Goal: Answer question/provide support: Share knowledge or assist other users

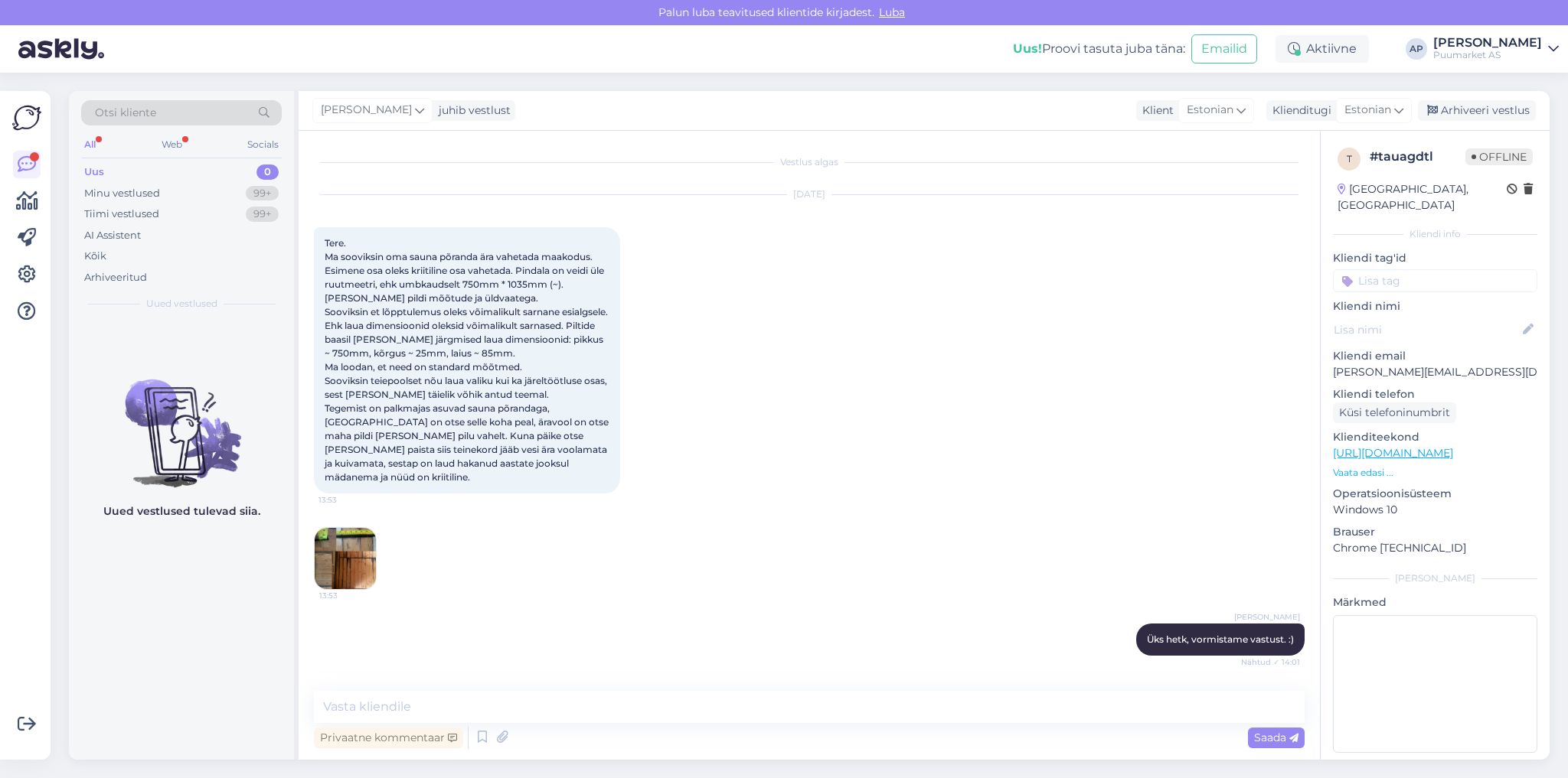
scroll to position [393, 0]
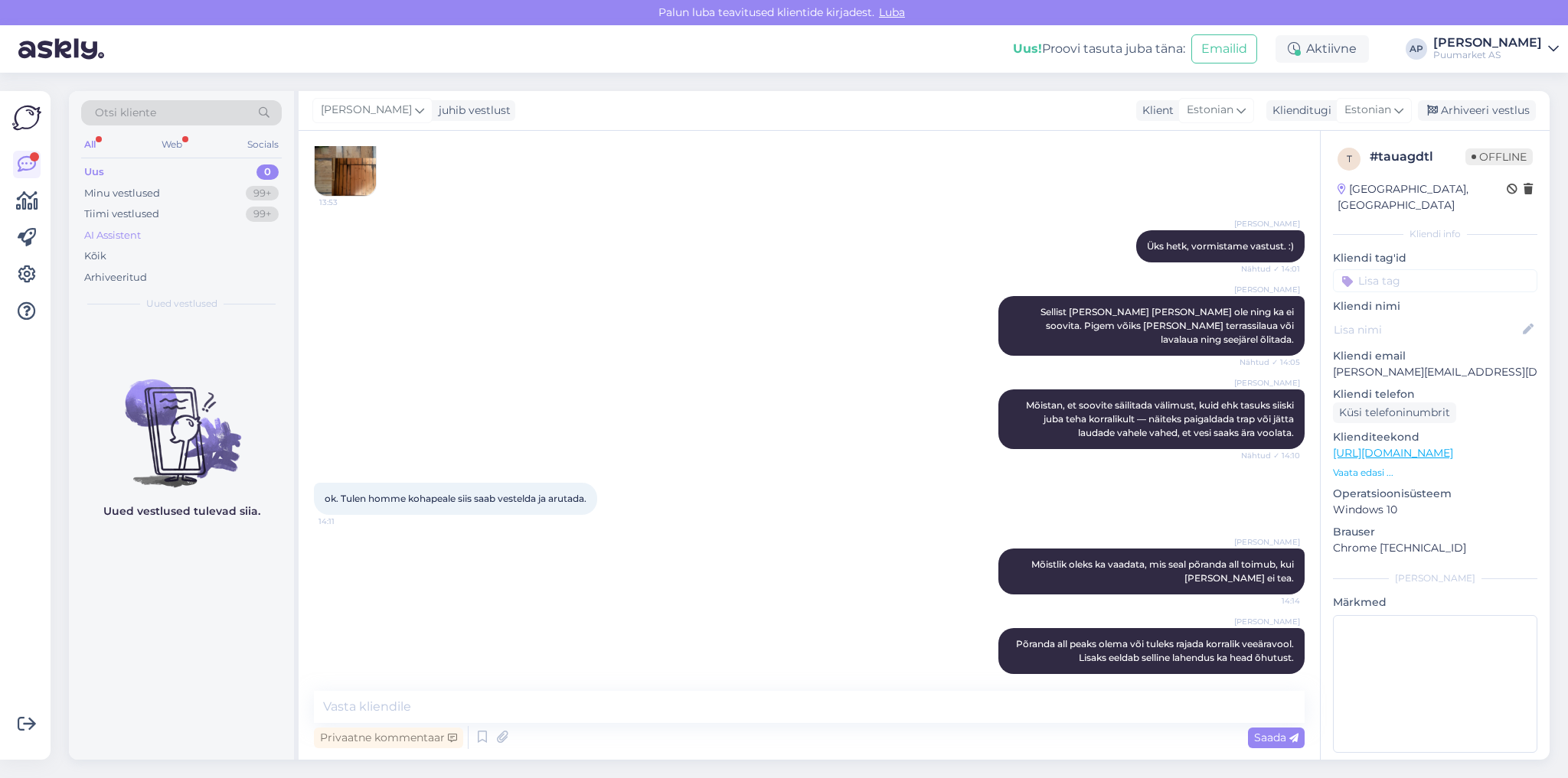
click at [145, 225] on div "AI Assistent" at bounding box center [181, 235] width 201 height 21
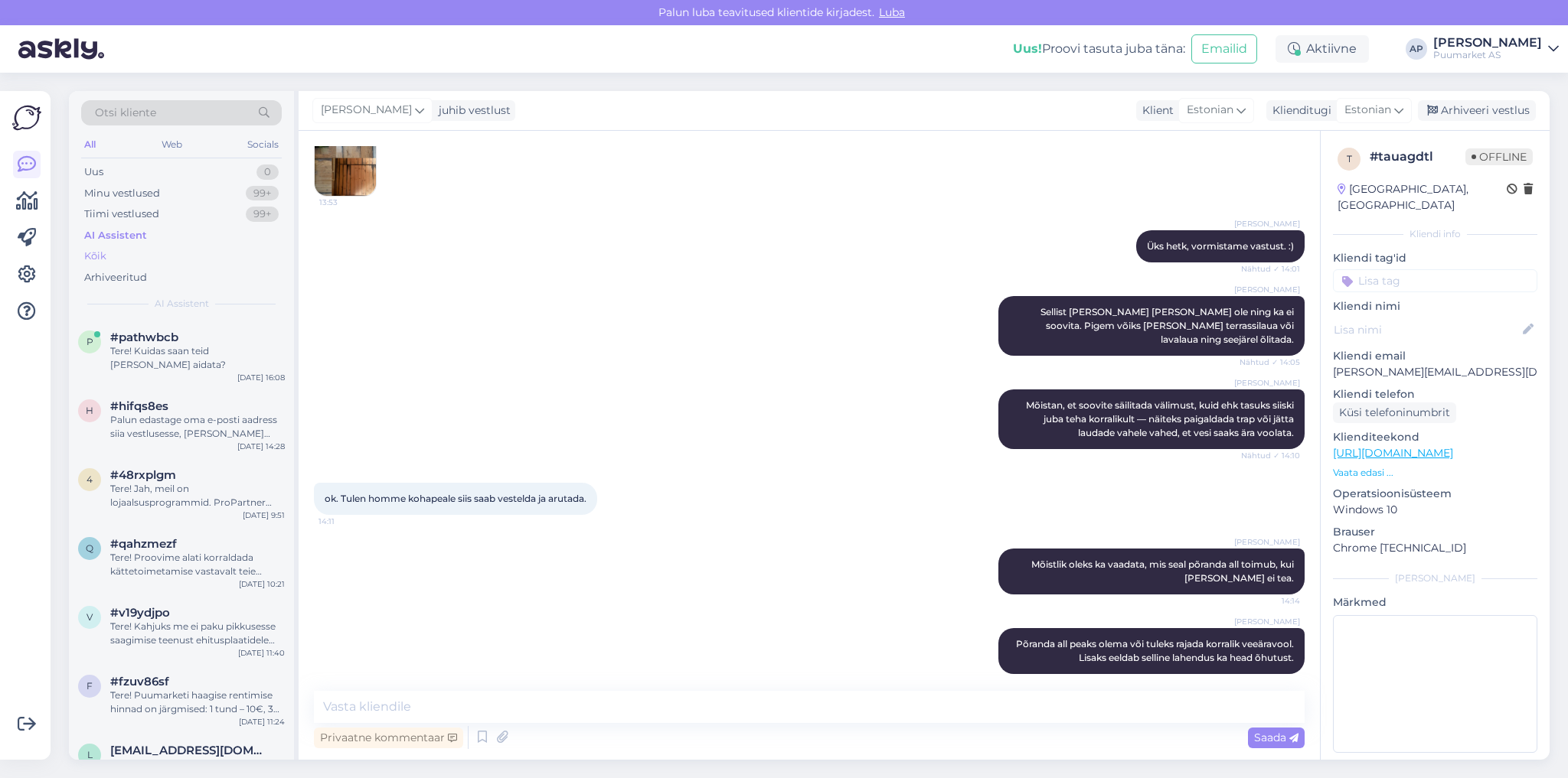
click at [119, 254] on div "Kõik" at bounding box center [181, 255] width 201 height 21
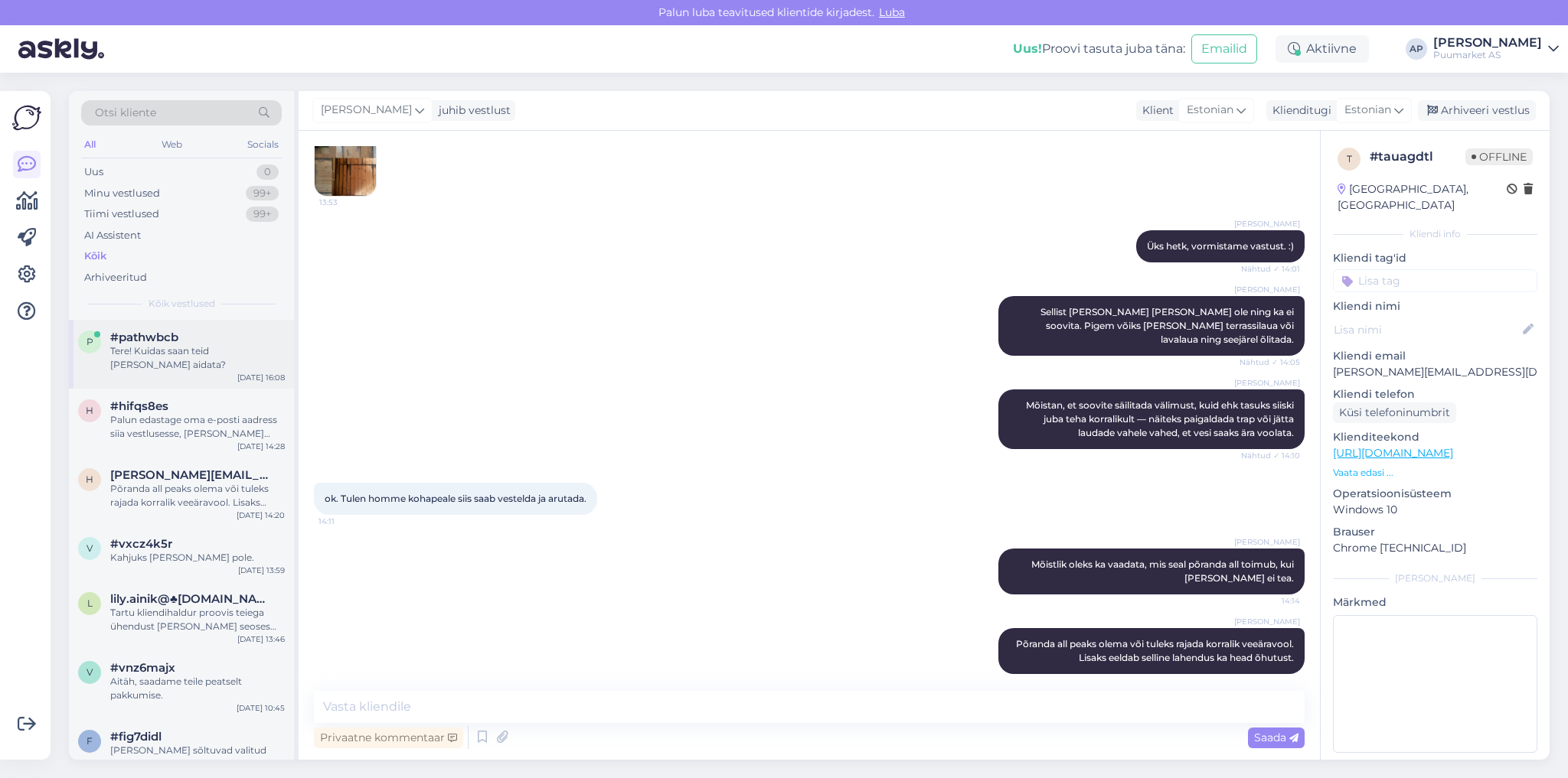
click at [175, 340] on span "#pathwbcb" at bounding box center [144, 337] width 68 height 14
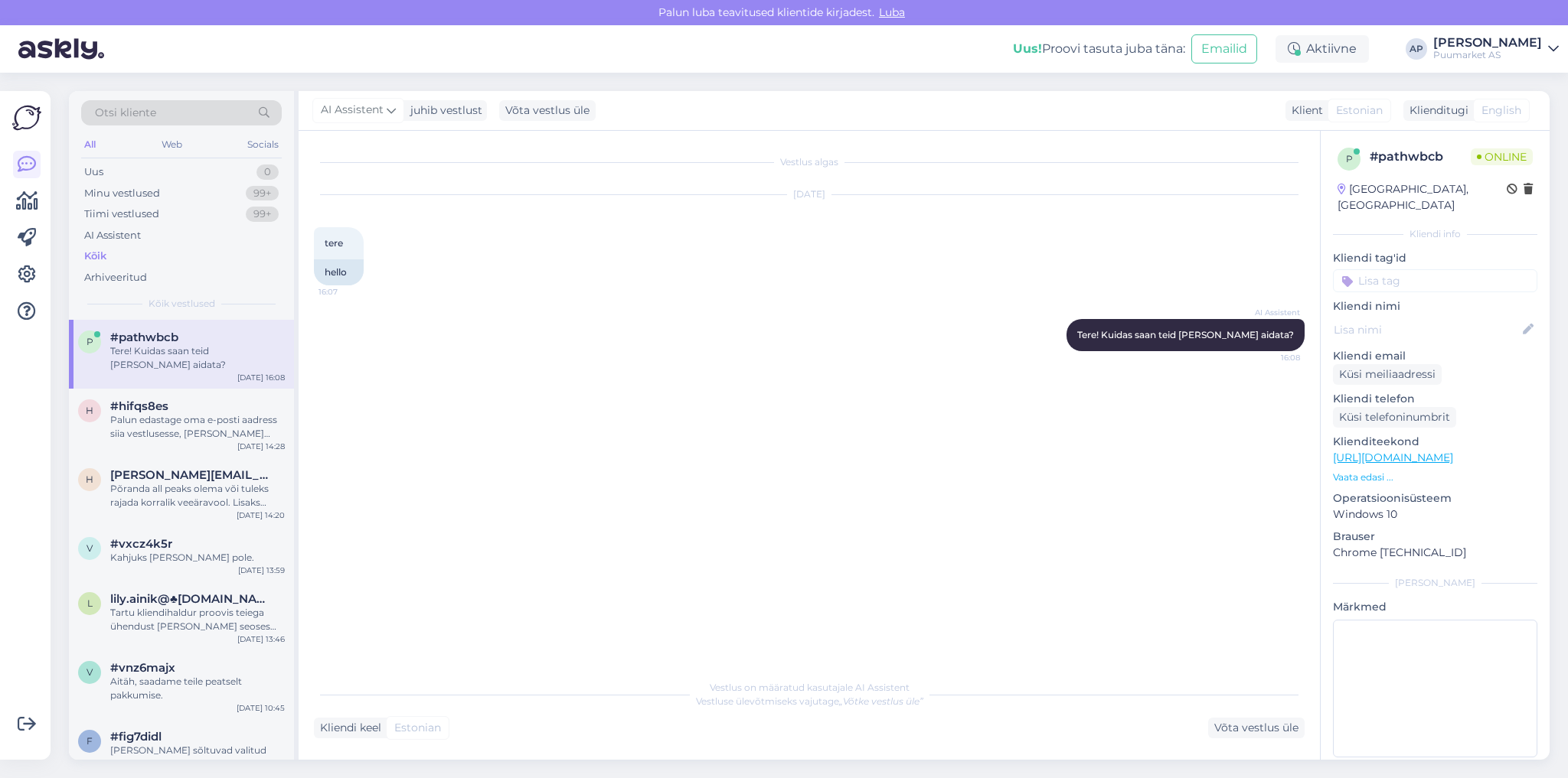
scroll to position [0, 0]
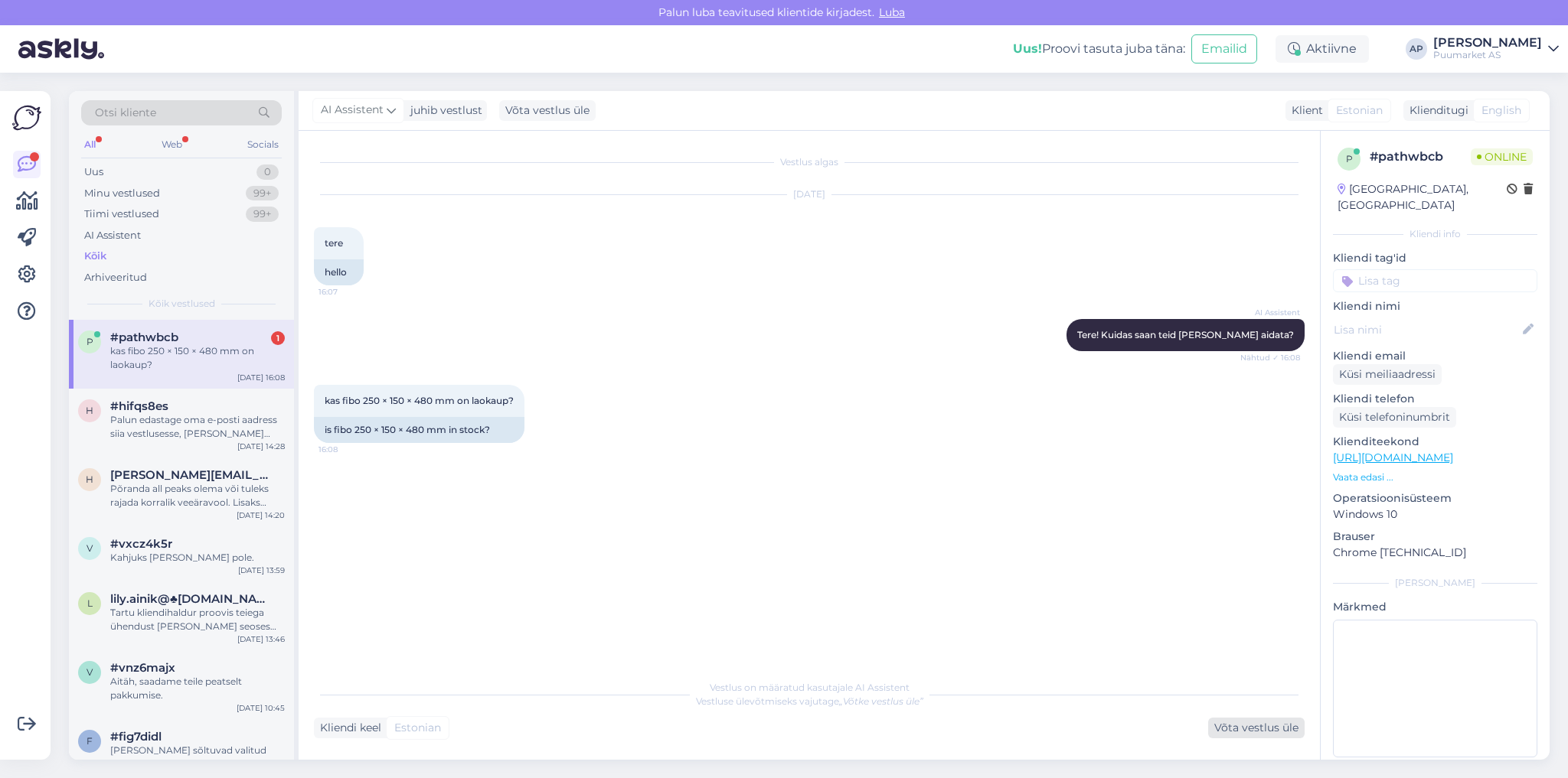
click at [1232, 725] on div "Võta vestlus üle" at bounding box center [1256, 728] width 96 height 20
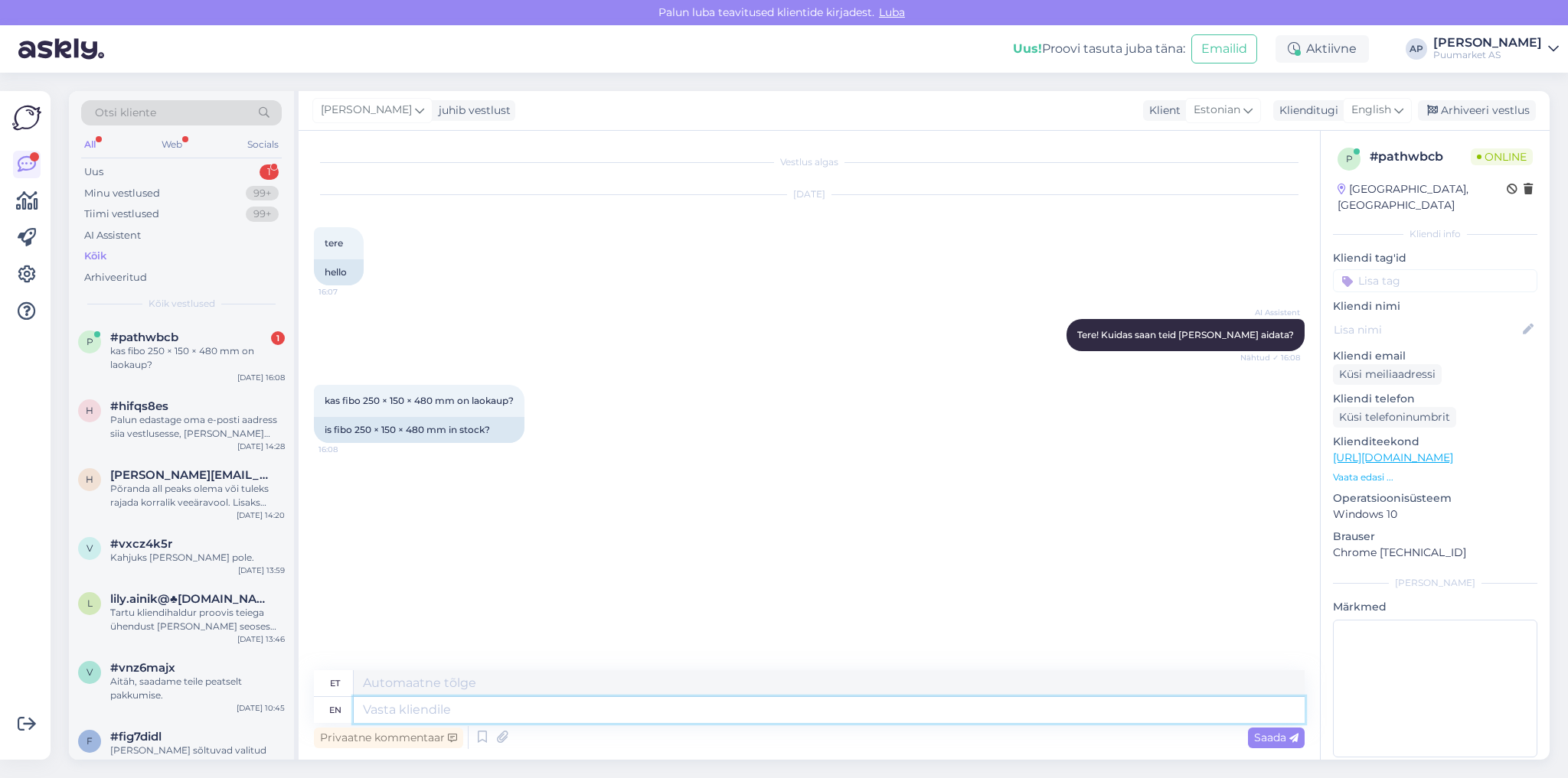
click at [518, 710] on textarea at bounding box center [828, 710] width 951 height 26
paste textarea "[URL][DOMAIN_NAME]"
type textarea "[URL][DOMAIN_NAME]"
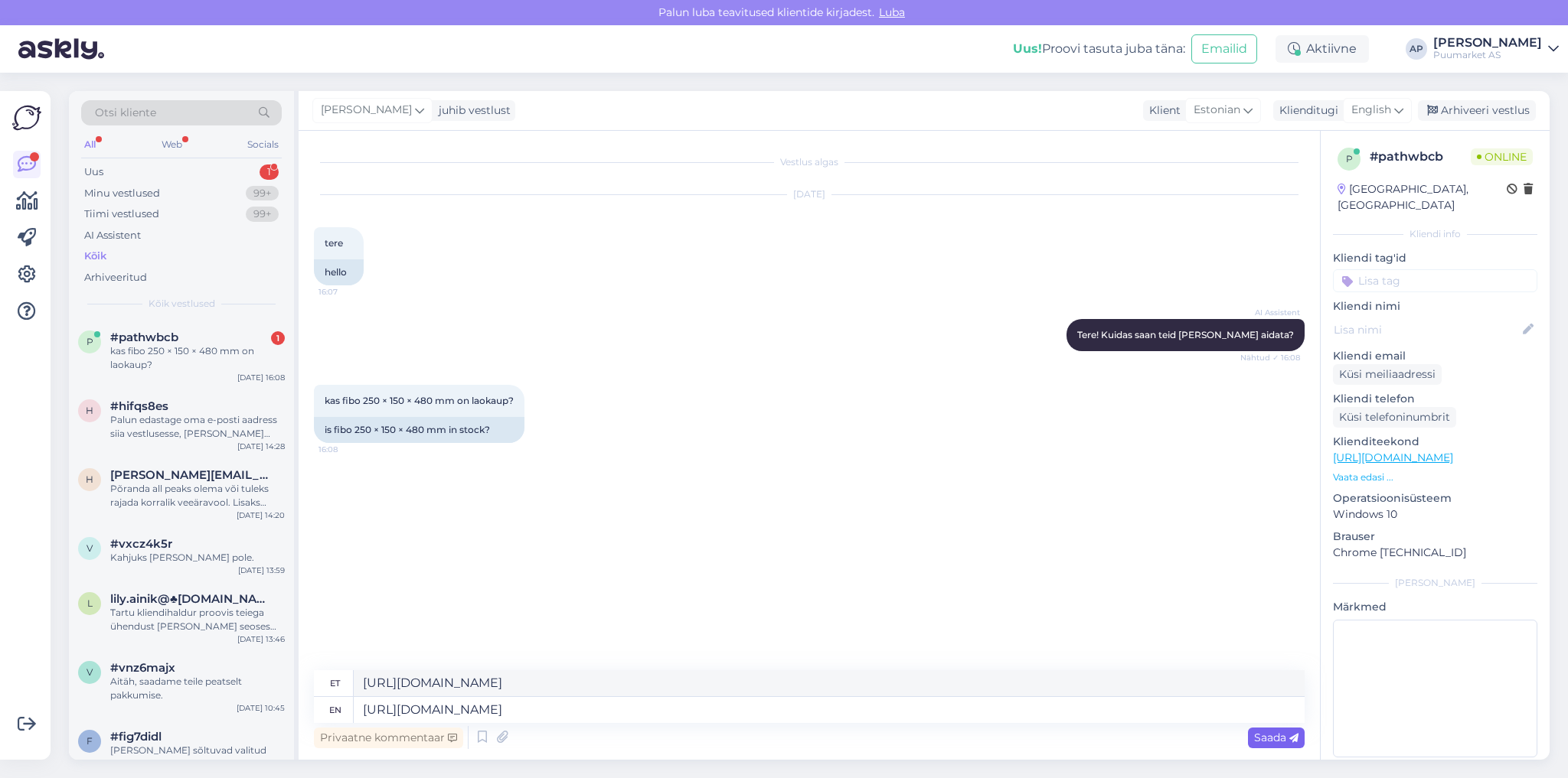
click at [1293, 736] on icon at bounding box center [1294, 738] width 9 height 9
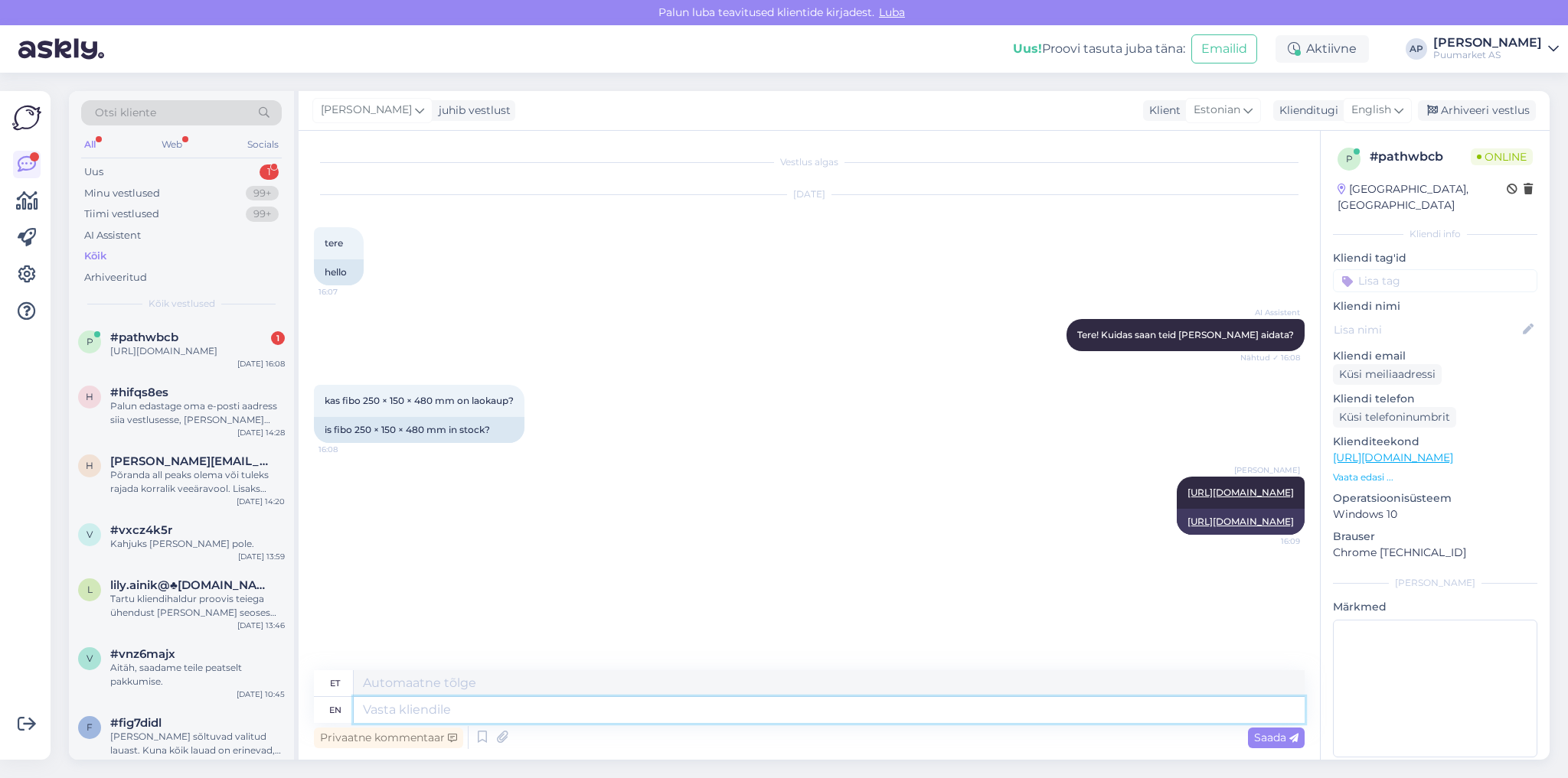
click at [954, 718] on textarea at bounding box center [828, 710] width 951 height 26
type textarea "jah ma"
type textarea "jah"
type textarea "[PERSON_NAME] v"
type textarea "[PERSON_NAME]"
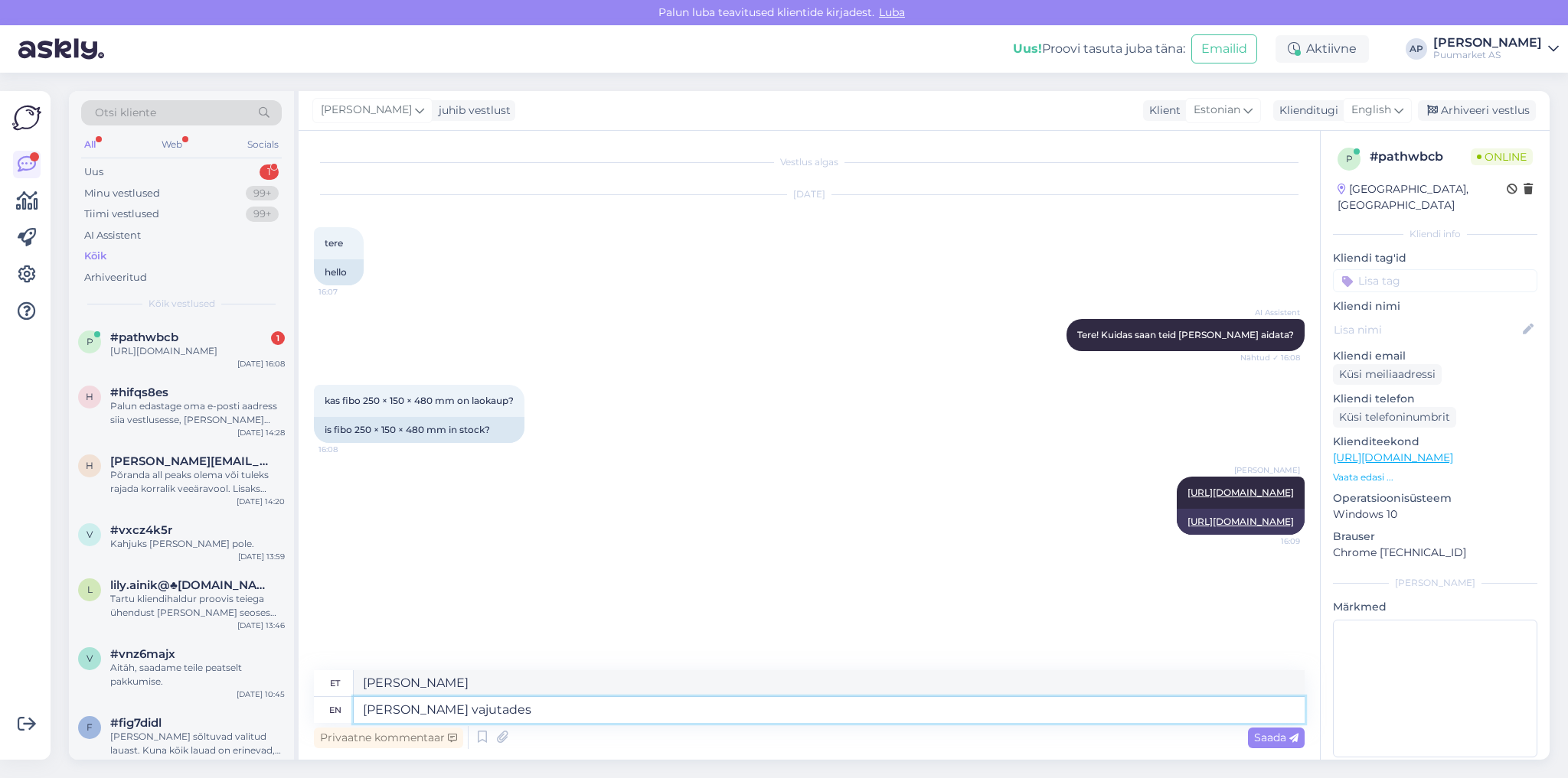
type textarea "[PERSON_NAME] vajutades n"
type textarea "[PERSON_NAME] vajutades"
type textarea "[PERSON_NAME] vajutades näete n"
type textarea "[PERSON_NAME] vajutades näed"
type textarea "[PERSON_NAME] vajutades näete nend"
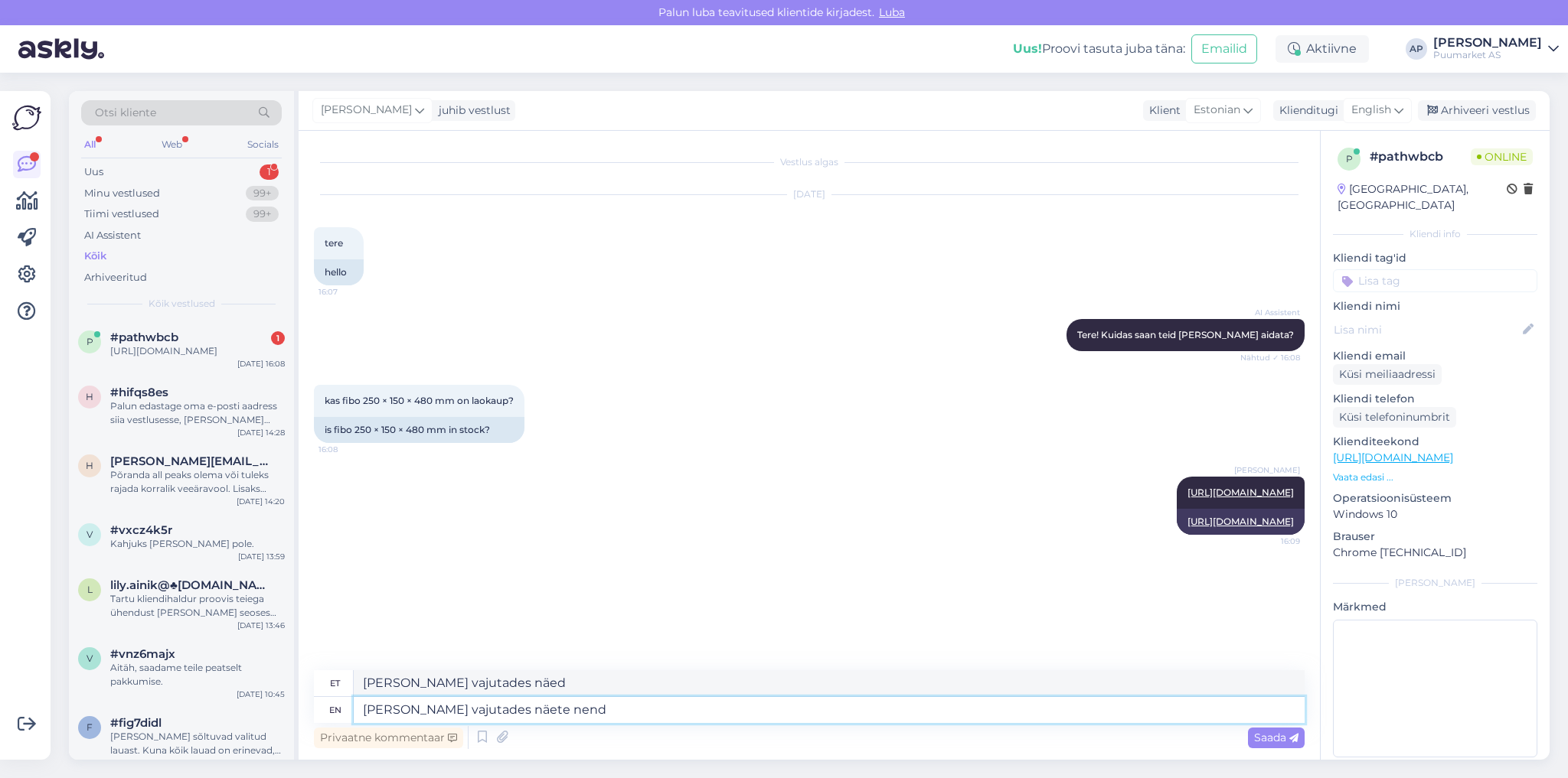
type textarea "[PERSON_NAME] vajutades näed ne"
type textarea "jah [PERSON_NAME] vajutades näete nende la"
type textarea "[PERSON_NAME] vajutades näed neid"
type textarea "jah majakesele vajutades näete nende laoseise m"
type textarea "jah [PERSON_NAME] vajutades näed nende laoseise"
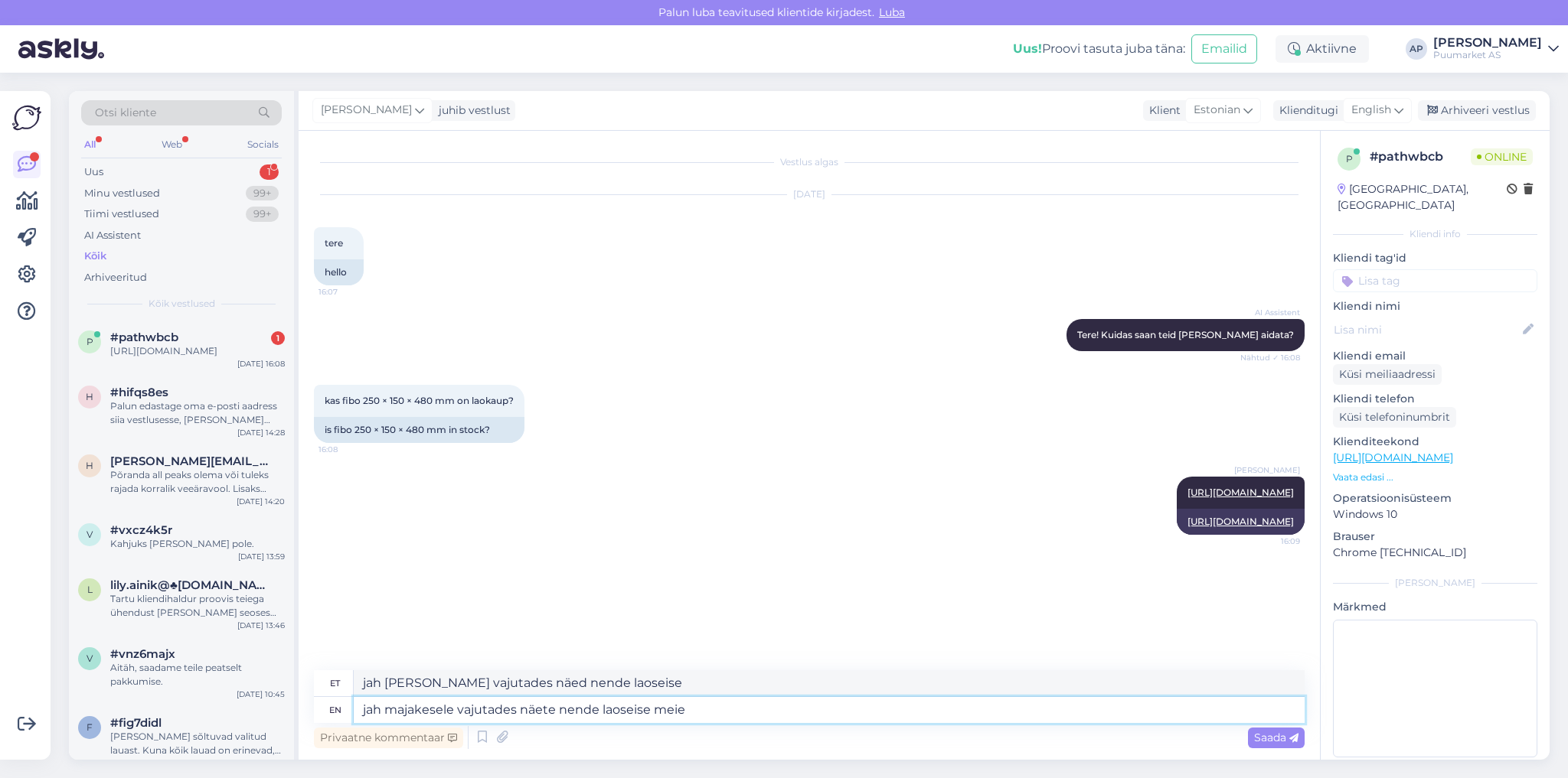
type textarea "jah majakesele vajutades näete nende laoseise meie"
type textarea "[PERSON_NAME] vajutades näed nende laoseise meie"
type textarea "jah [PERSON_NAME] vajutades näete nende laoseise meie lad"
type textarea "jah [PERSON_NAME] vajutades näed nende laoseise meie ladu"
type textarea "jah majakesele vajutades näete nende laoseise meie"
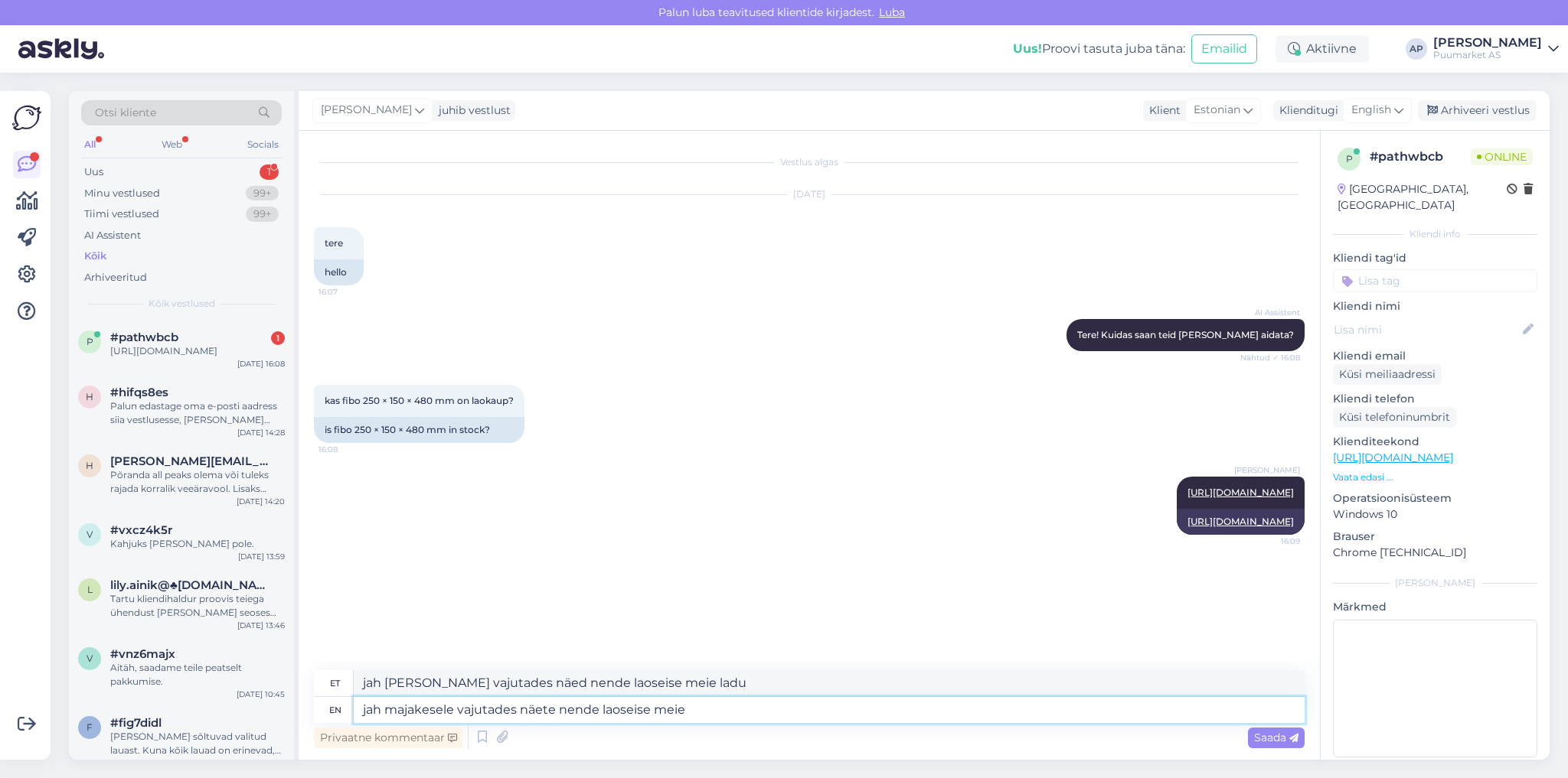
type textarea "[PERSON_NAME] vajutades näed nende laoseise meie"
type textarea "jah [PERSON_NAME] vajutades näete nende laoseise meie esindusdes/"
type textarea "jah [PERSON_NAME] vajutades näed nende laoseise meie esindustes"
type textarea "jah [PERSON_NAME] vajutades näete nende laoseise meie esindusdes/ladudes"
drag, startPoint x: 954, startPoint y: 718, endPoint x: 0, endPoint y: 667, distance: 955.4
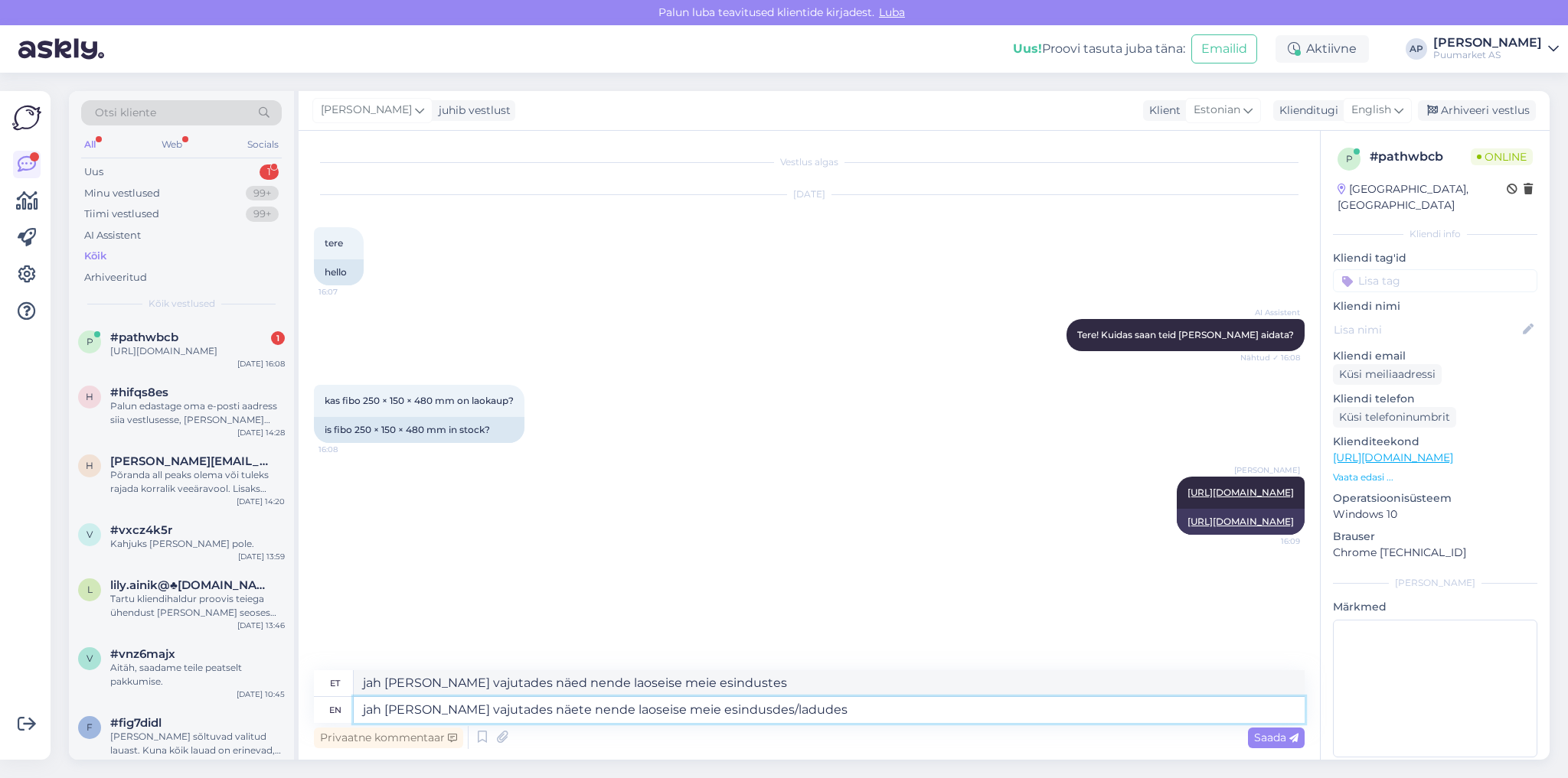
click at [45, 683] on div "Võimalused Veendu, et Askly loob sulle väärtust. Sulge Ühenda FB ja IG sõnumid …" at bounding box center [784, 426] width 1568 height 706
type textarea "jah [PERSON_NAME] vajutades näed nende laoseise meie esindusdes/ladudes"
paste textarea "Jah, majakesele klõpsates näete meie esinduste ja ladude laoseise."
type textarea "Jah, majakesele klõpsates näete meie esinduste ja ladude laoseise."
type textarea "Jah, majakesele klõpsates näed meie esinduste ja ladude laoseise."
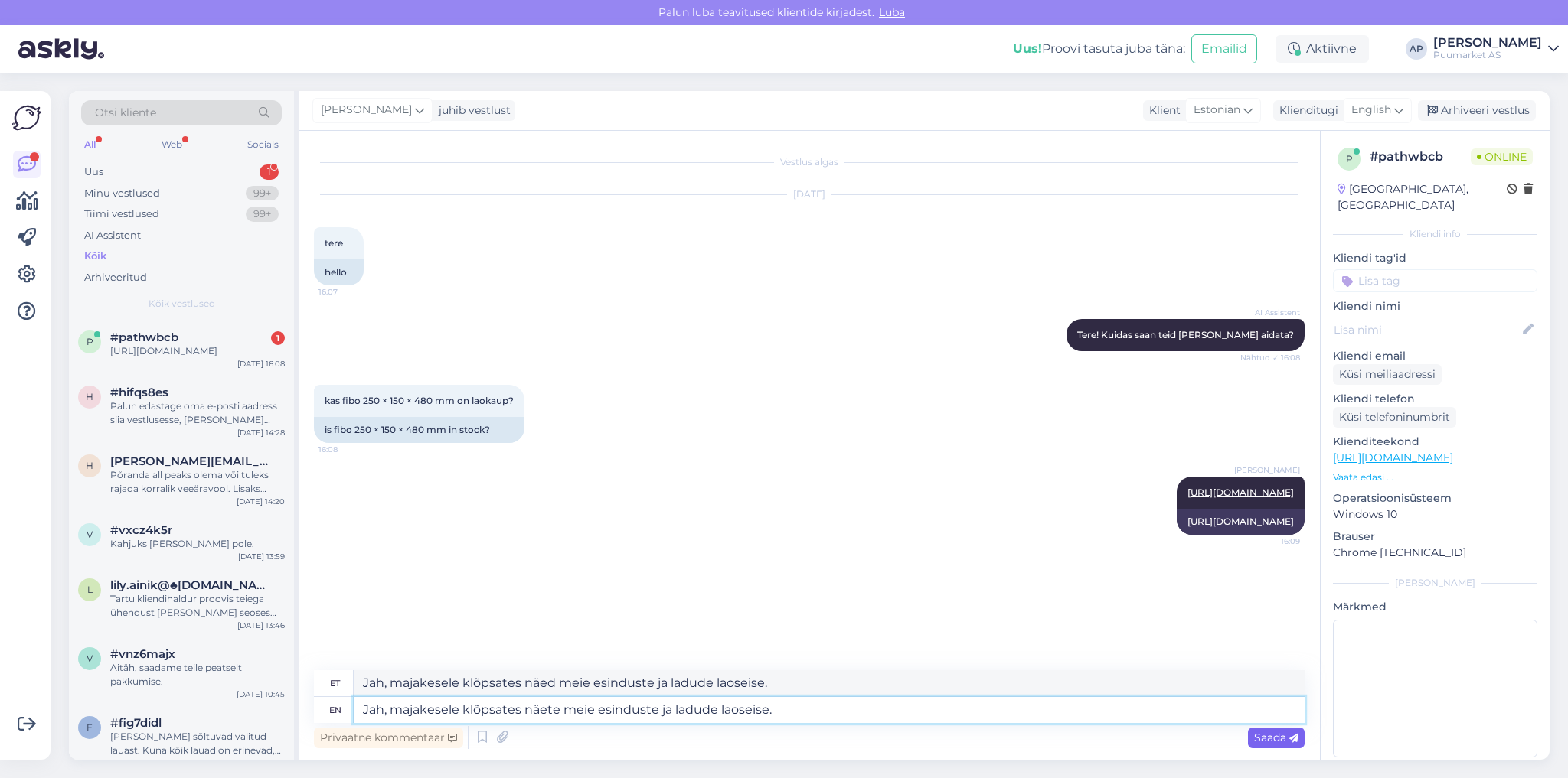
type textarea "Jah, majakesele klõpsates näete meie esinduste ja ladude laoseise."
click at [1262, 740] on span "Saada" at bounding box center [1276, 737] width 44 height 14
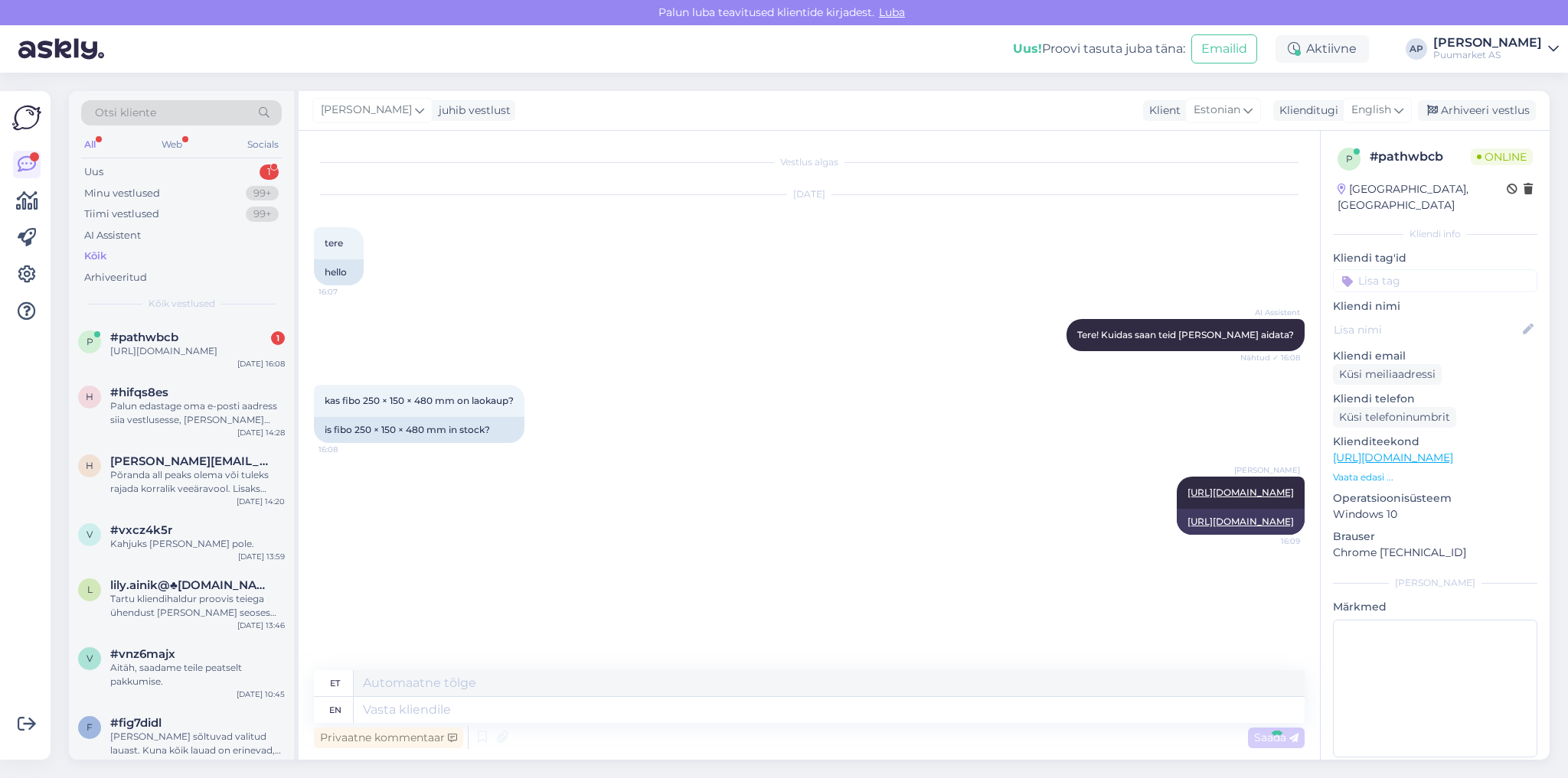
scroll to position [15, 0]
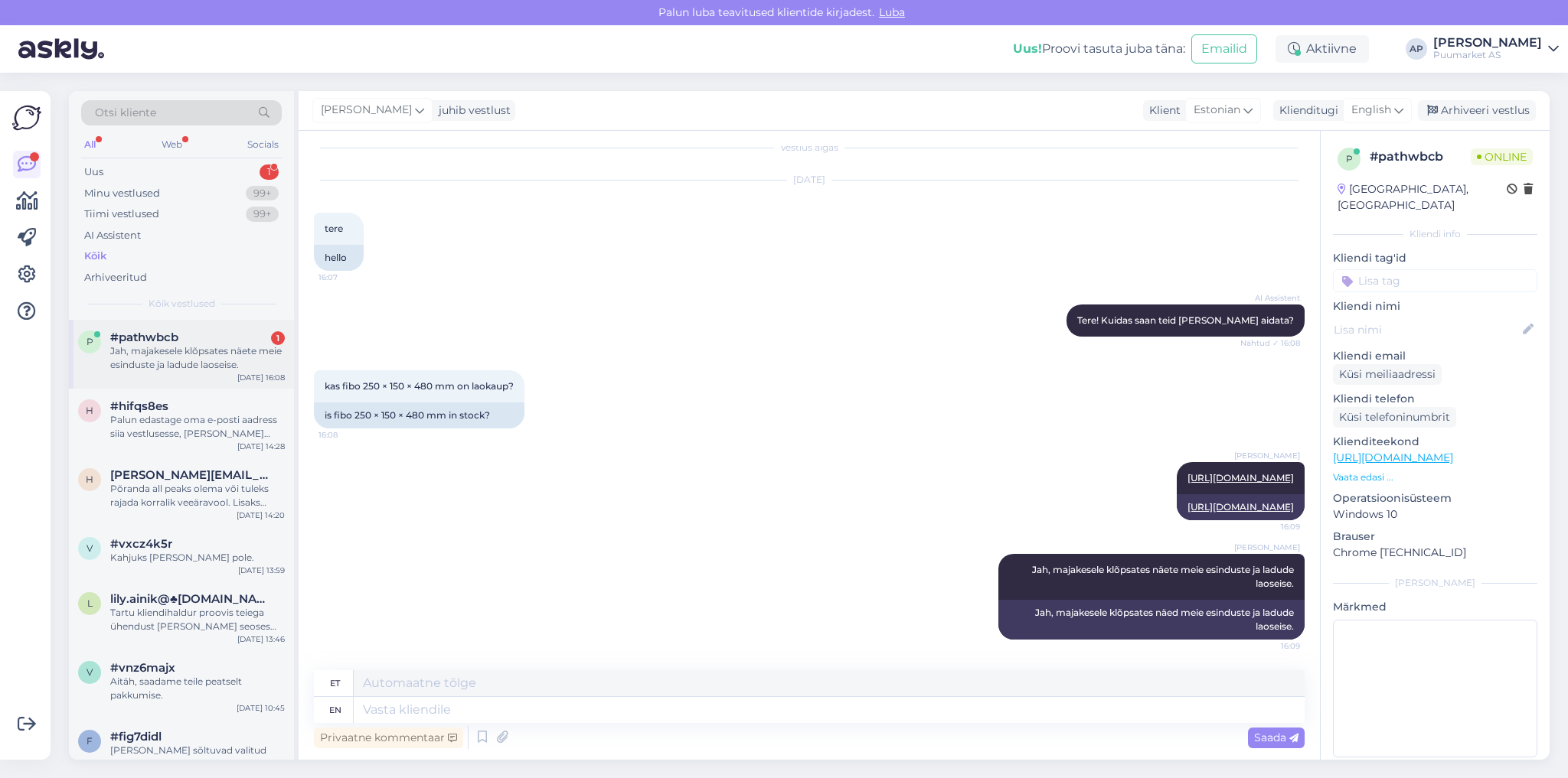
click at [211, 367] on div "Jah, majakesele klõpsates näete meie esinduste ja ladude laoseise." at bounding box center [197, 358] width 175 height 28
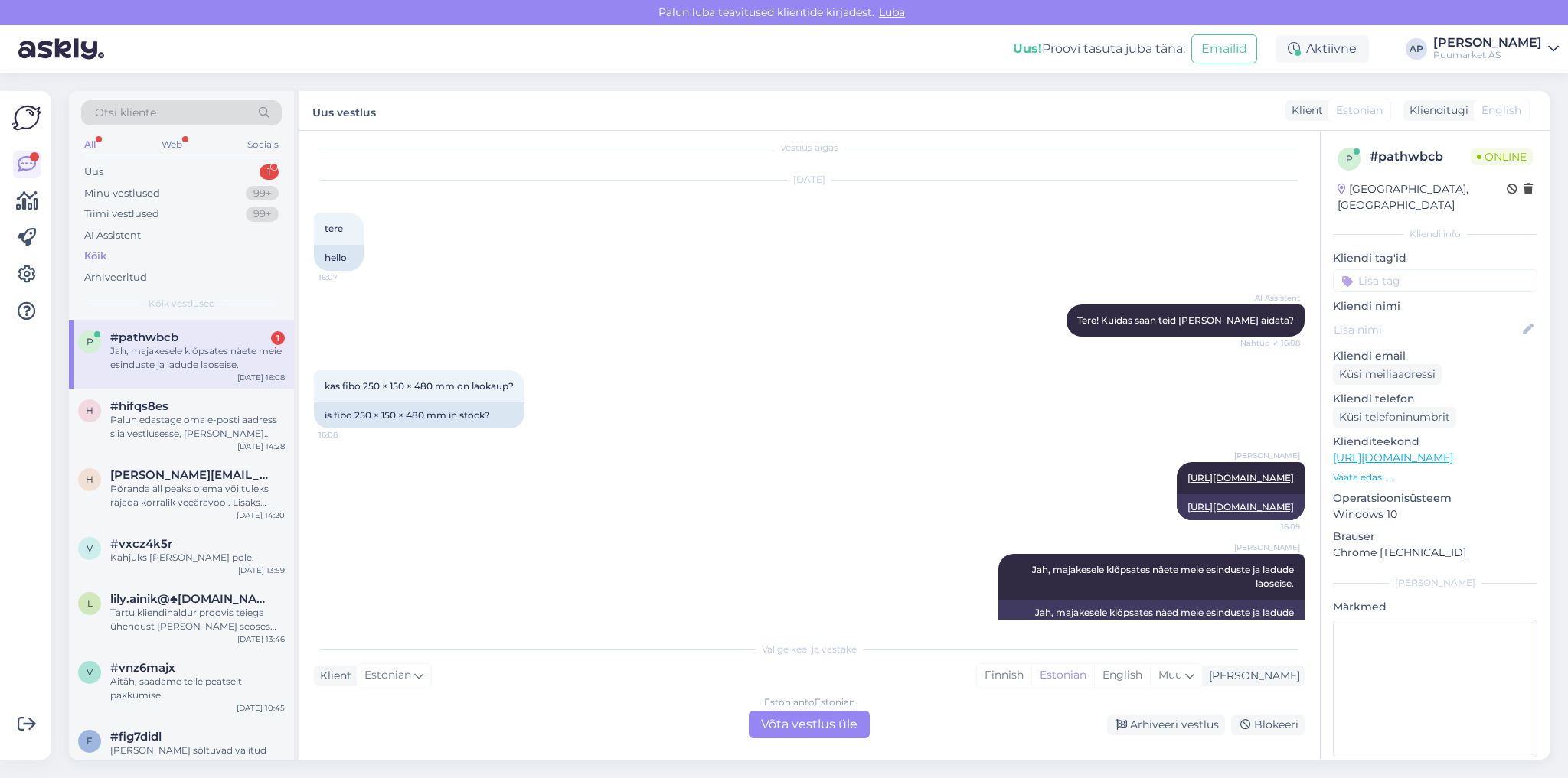
scroll to position [51, 0]
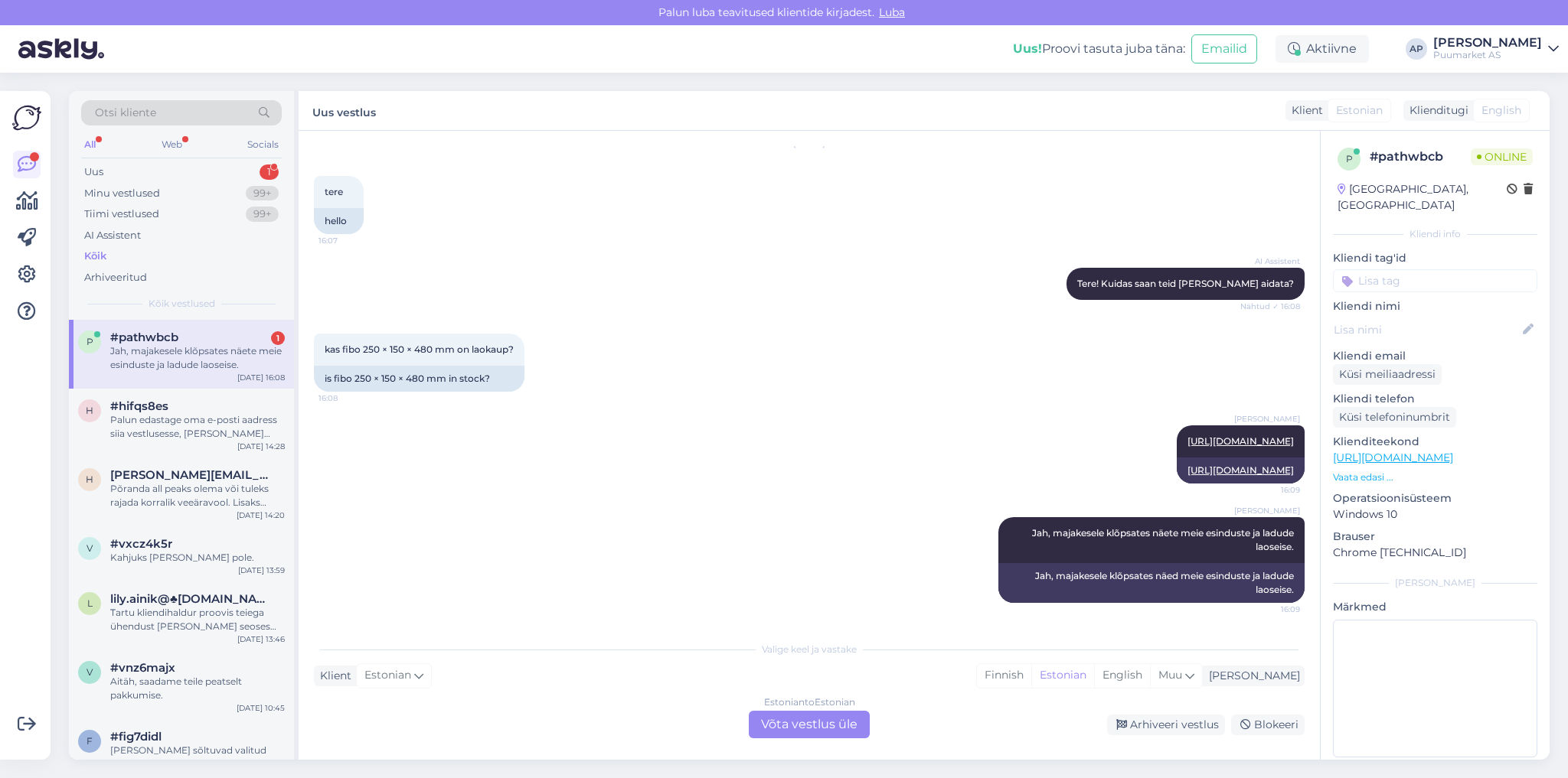
click at [794, 713] on div "Estonian to Estonian Võta vestlus üle" at bounding box center [809, 724] width 121 height 28
